Goal: Information Seeking & Learning: Learn about a topic

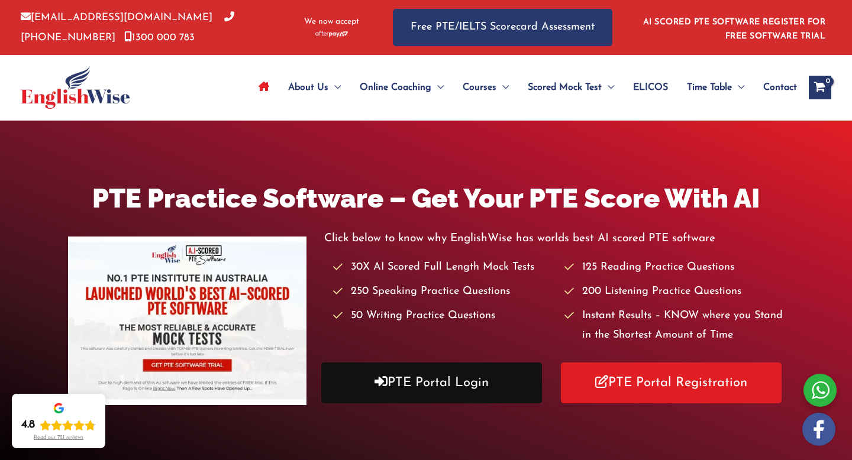
click at [469, 389] on link "PTE Portal Login" at bounding box center [431, 383] width 221 height 41
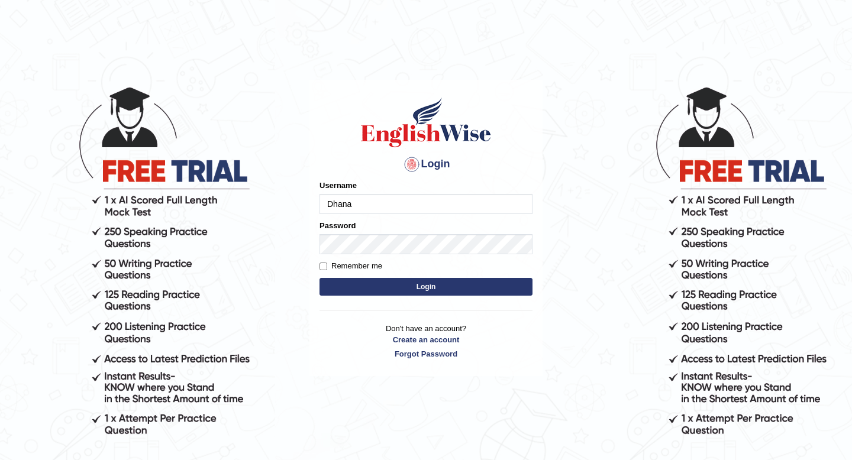
type input "Dhanamicla"
click at [370, 279] on button "Login" at bounding box center [425, 287] width 213 height 18
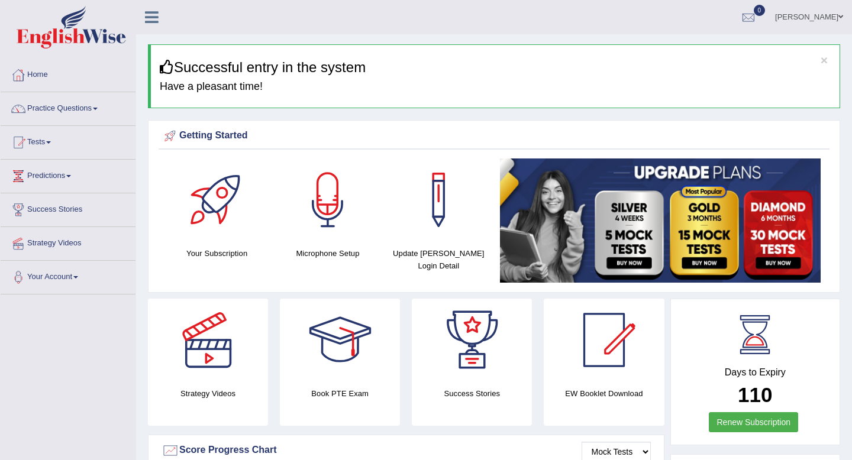
scroll to position [1, 0]
click at [35, 104] on link "Practice Questions" at bounding box center [68, 107] width 135 height 30
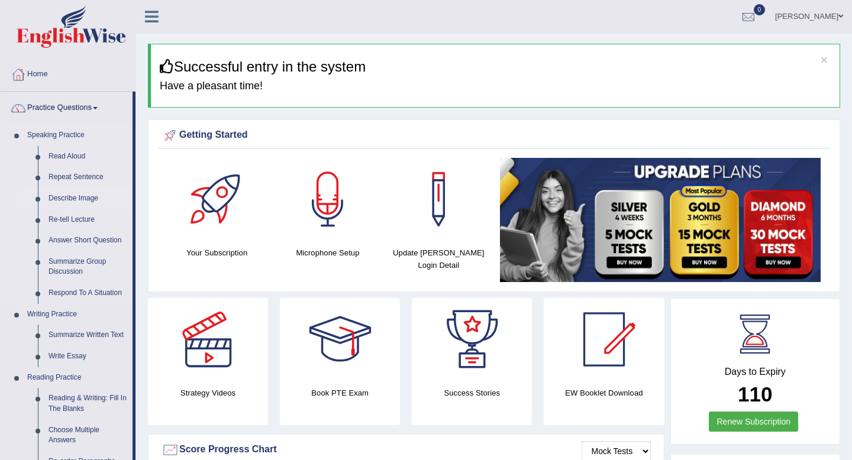
click at [64, 199] on link "Describe Image" at bounding box center [87, 198] width 89 height 21
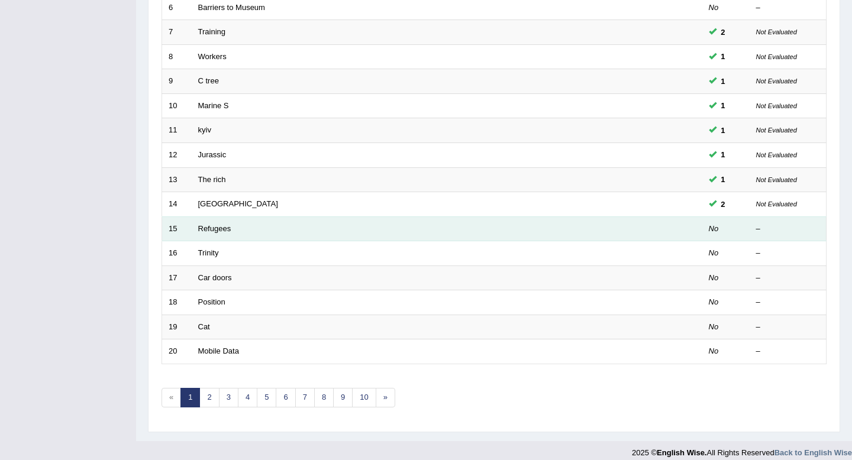
scroll to position [314, 0]
click at [211, 224] on link "Refugees" at bounding box center [214, 227] width 33 height 9
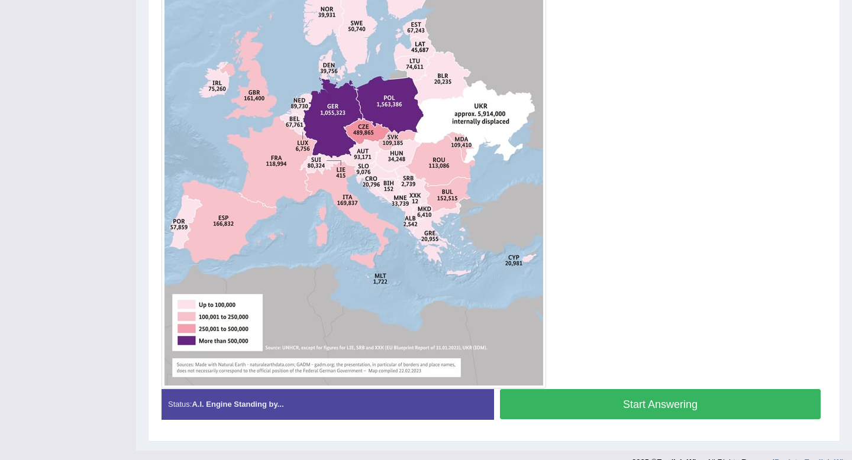
scroll to position [434, 0]
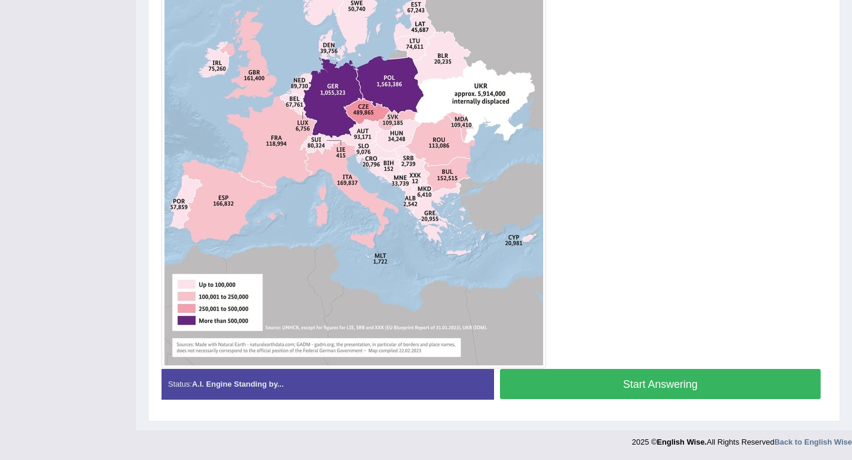
click at [676, 389] on button "Start Answering" at bounding box center [660, 384] width 321 height 30
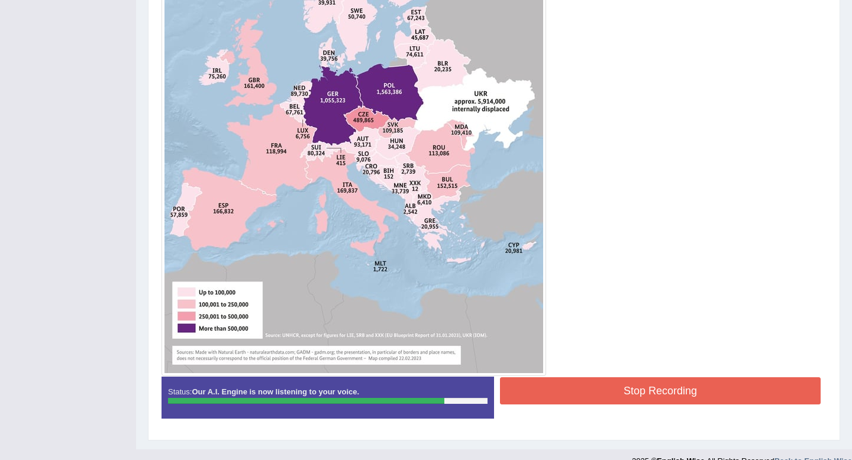
scroll to position [425, 0]
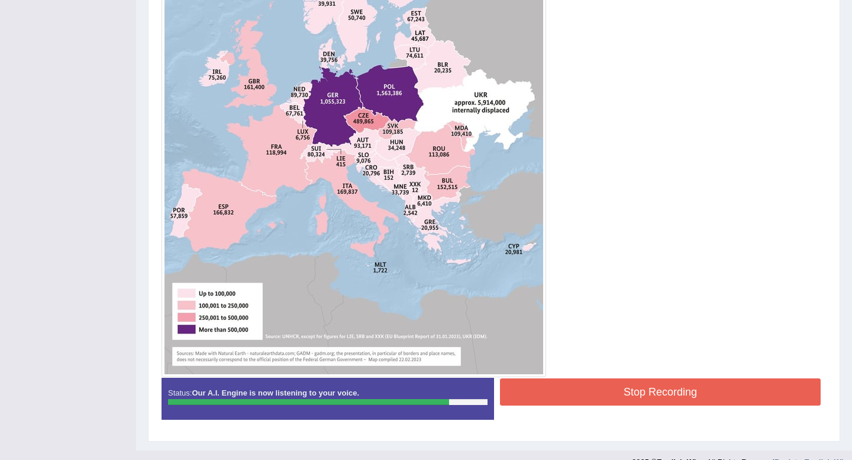
click at [631, 395] on button "Stop Recording" at bounding box center [660, 392] width 321 height 27
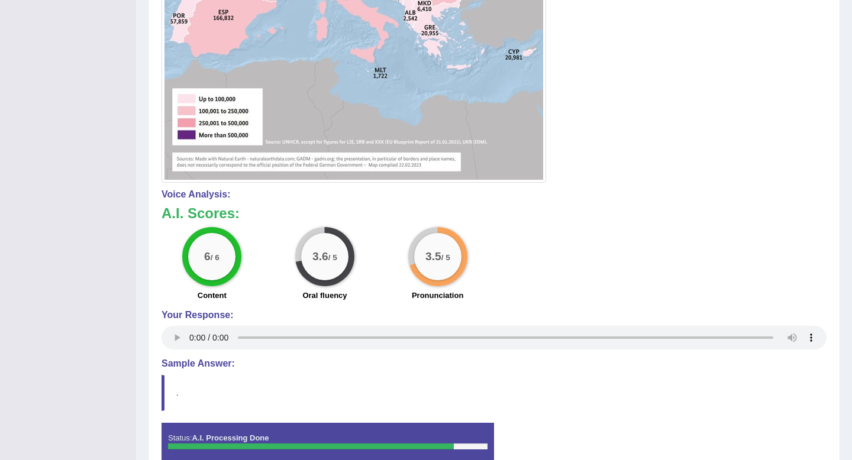
scroll to position [0, 0]
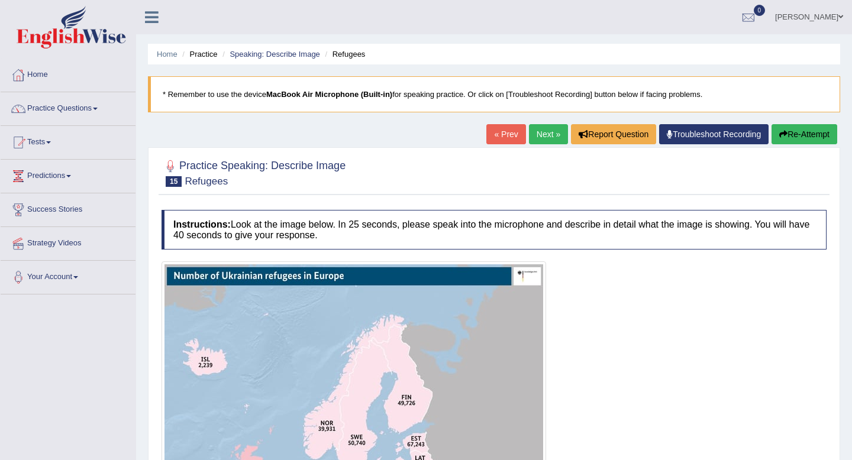
click at [553, 129] on link "Next »" at bounding box center [548, 134] width 39 height 20
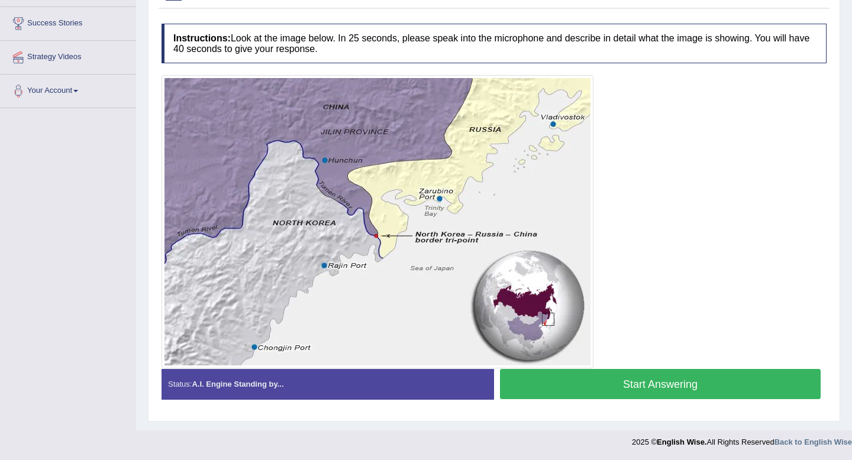
click at [653, 392] on button "Start Answering" at bounding box center [660, 384] width 321 height 30
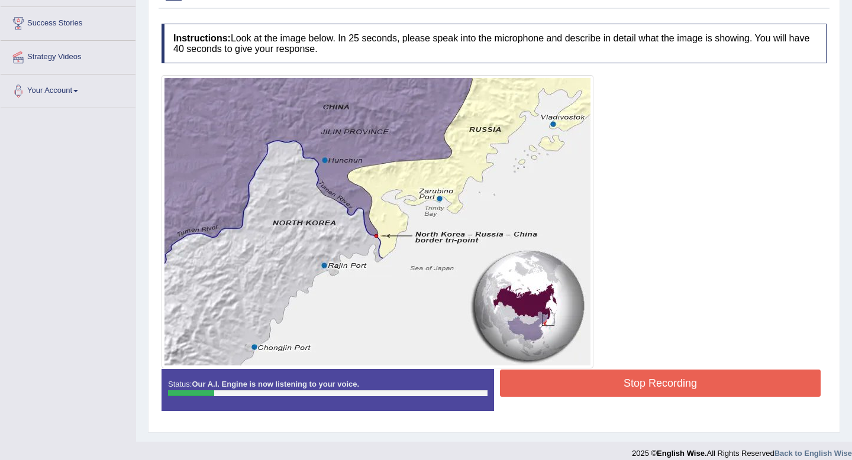
click at [618, 389] on button "Stop Recording" at bounding box center [660, 383] width 321 height 27
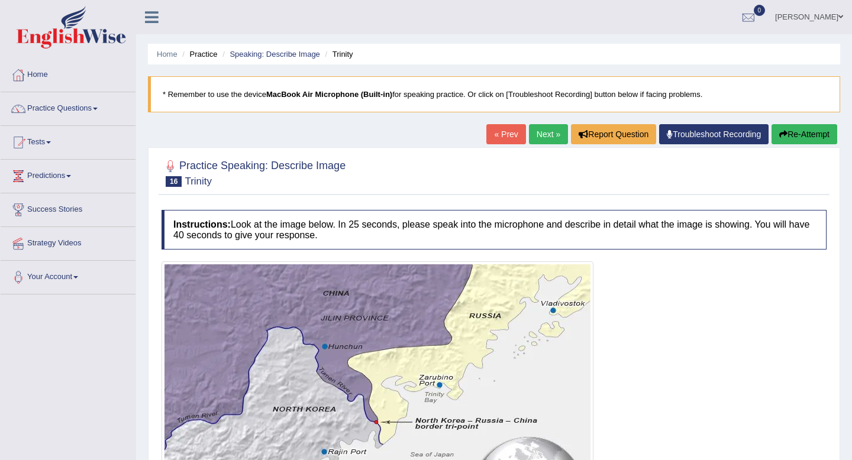
click at [798, 128] on button "Re-Attempt" at bounding box center [805, 134] width 66 height 20
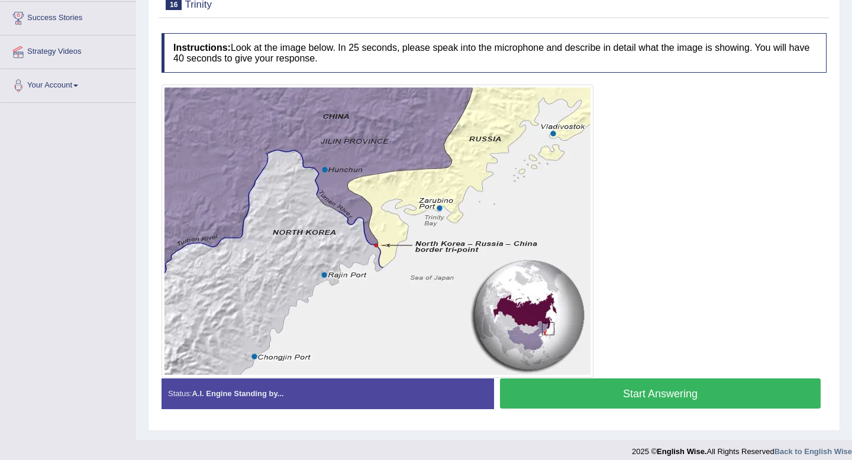
scroll to position [201, 0]
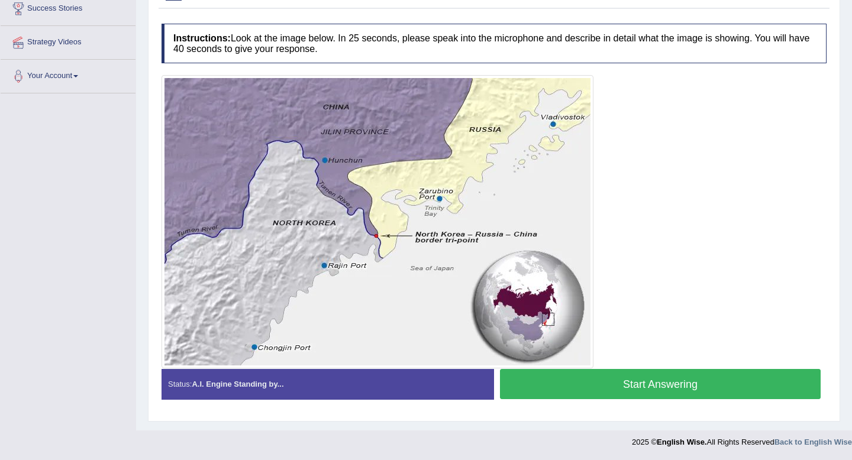
click at [635, 385] on button "Start Answering" at bounding box center [660, 384] width 321 height 30
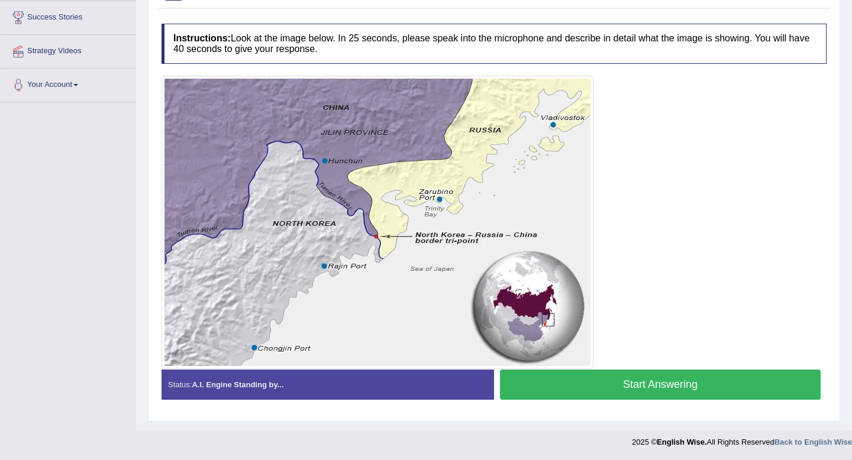
scroll to position [192, 0]
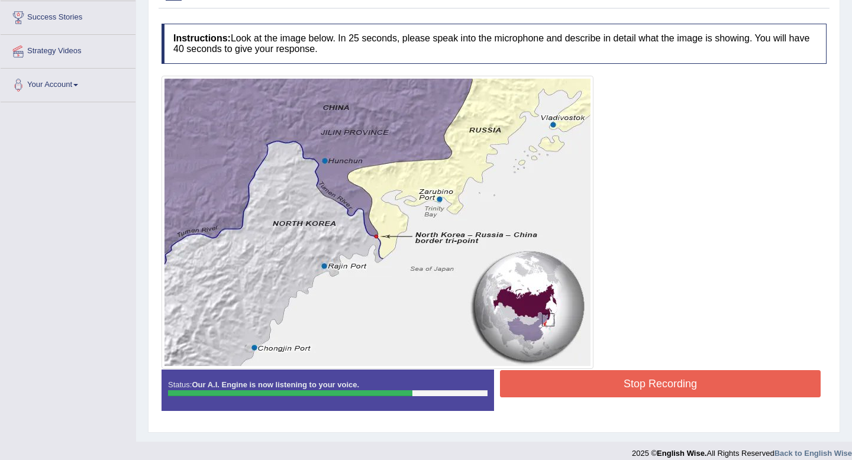
click at [682, 383] on button "Stop Recording" at bounding box center [660, 383] width 321 height 27
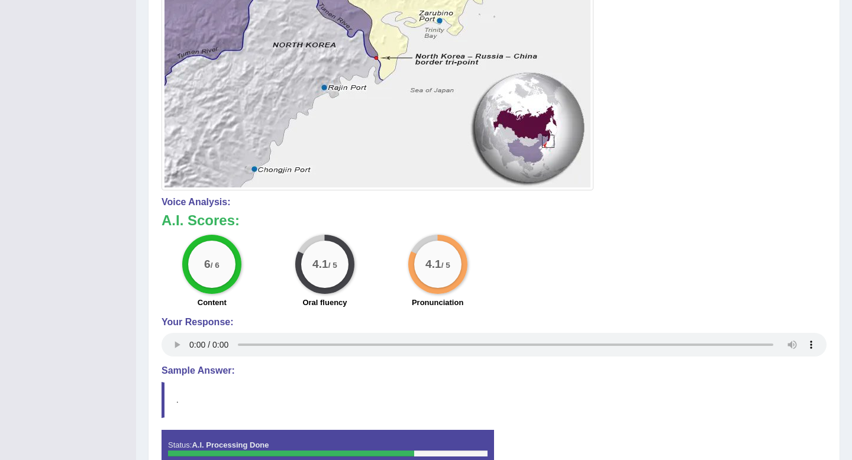
scroll to position [0, 0]
